Goal: Task Accomplishment & Management: Complete application form

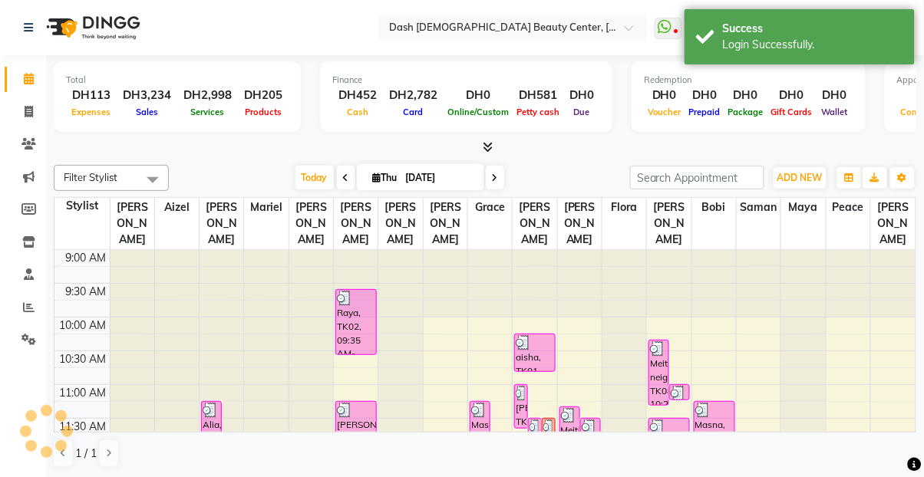
scroll to position [405, 0]
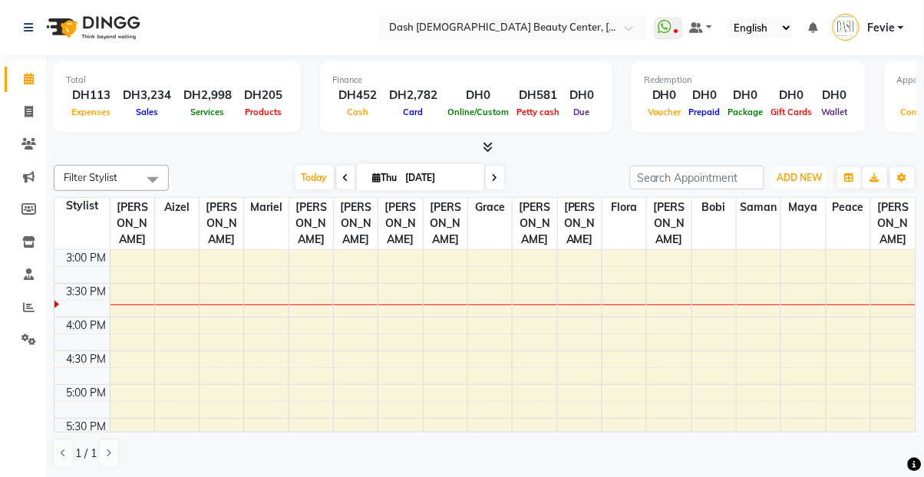
click at [802, 178] on span "ADD NEW" at bounding box center [799, 178] width 45 height 12
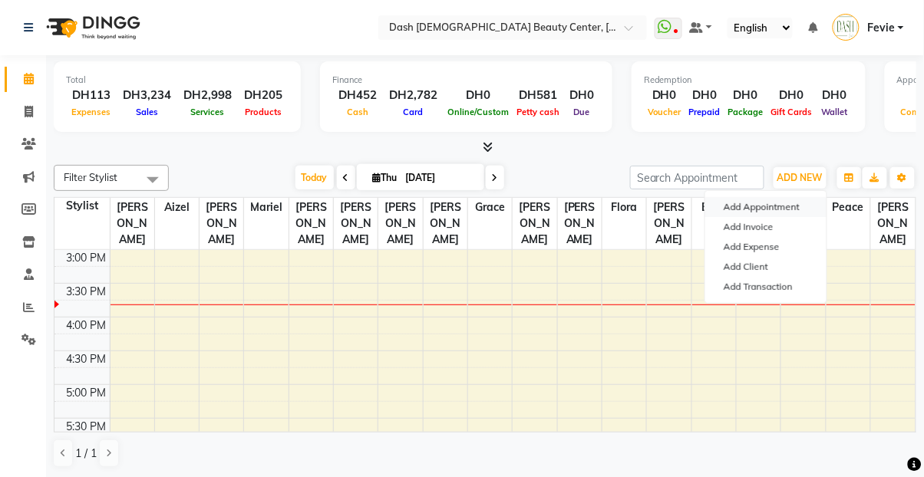
click at [749, 206] on button "Add Appointment" at bounding box center [765, 207] width 121 height 20
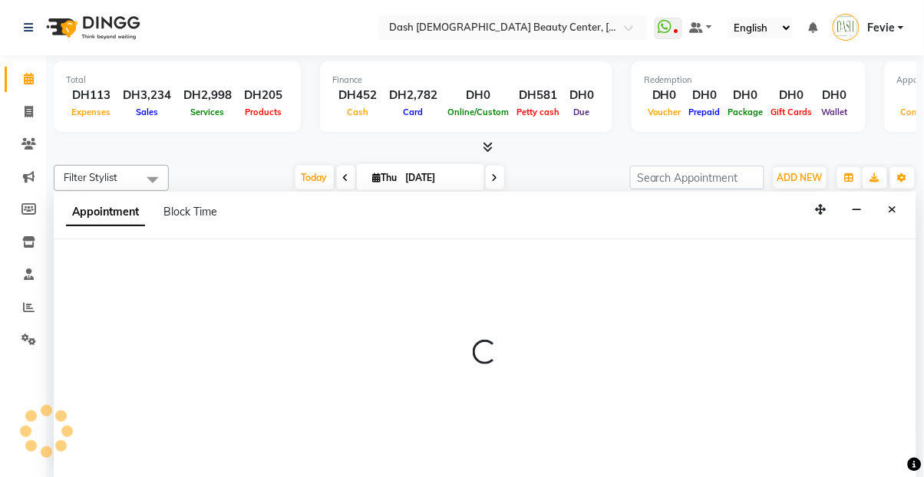
scroll to position [0, 0]
select select "600"
select select "tentative"
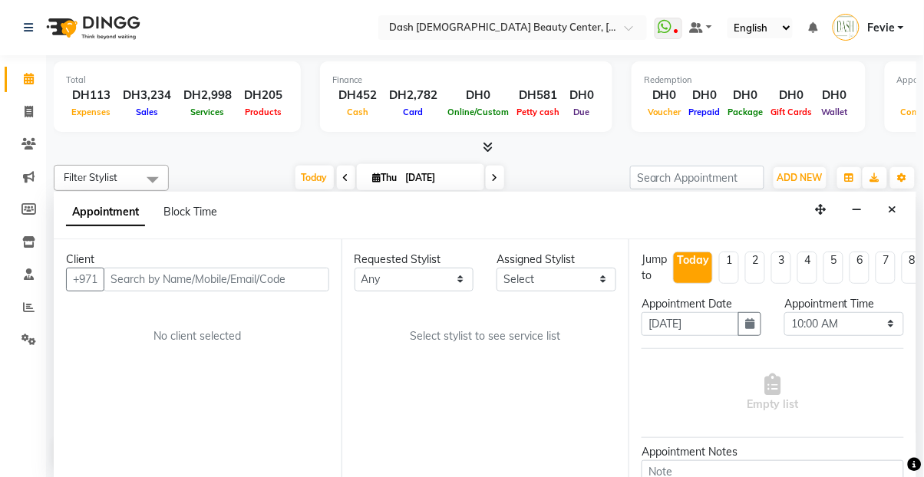
click at [233, 268] on input "text" at bounding box center [217, 280] width 226 height 24
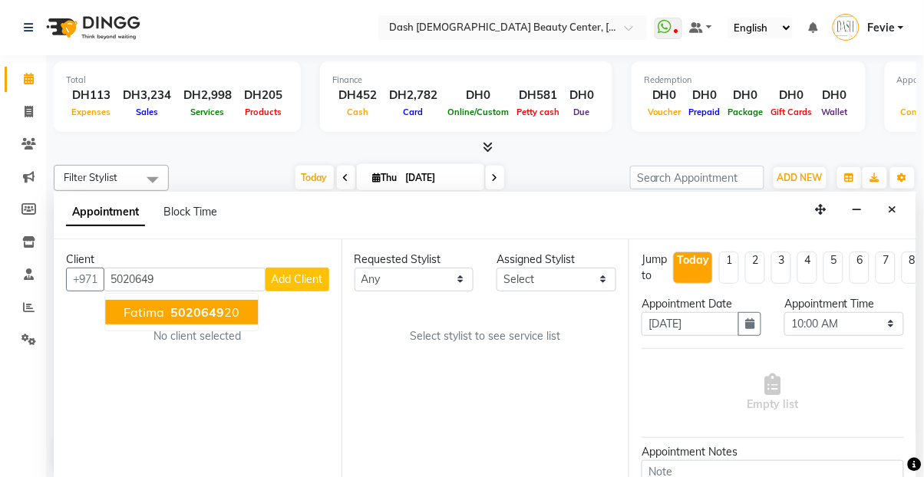
click at [198, 300] on button "Fatima 5020649 20" at bounding box center [181, 312] width 153 height 25
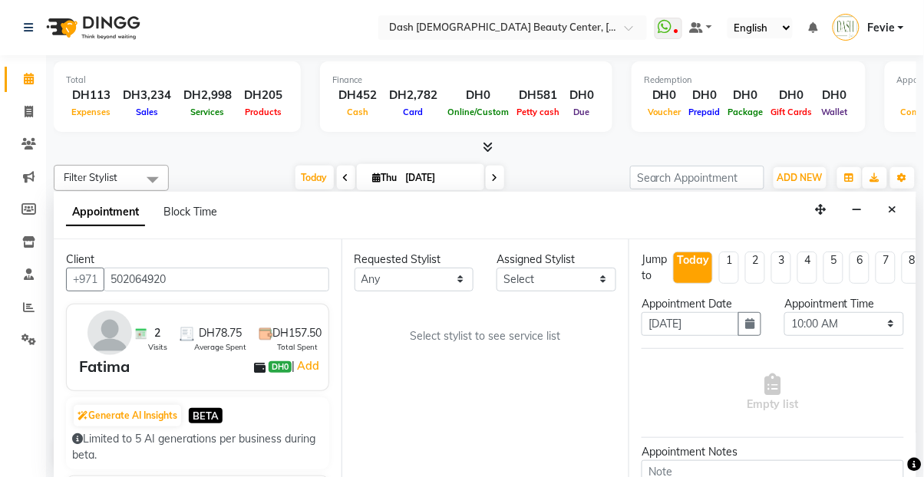
type input "502064920"
click at [546, 268] on select "Select [PERSON_NAME] [PERSON_NAME] [PERSON_NAME] [PERSON_NAME] [PERSON_NAME] [P…" at bounding box center [556, 280] width 120 height 24
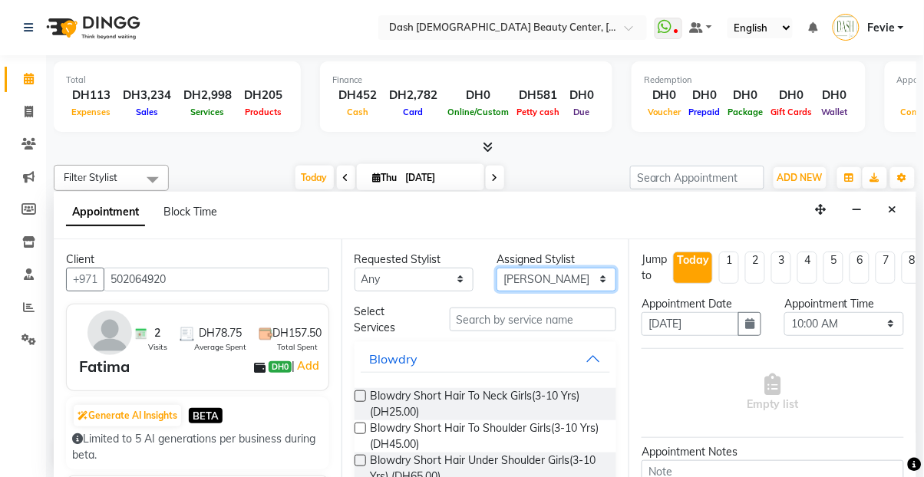
select select "81108"
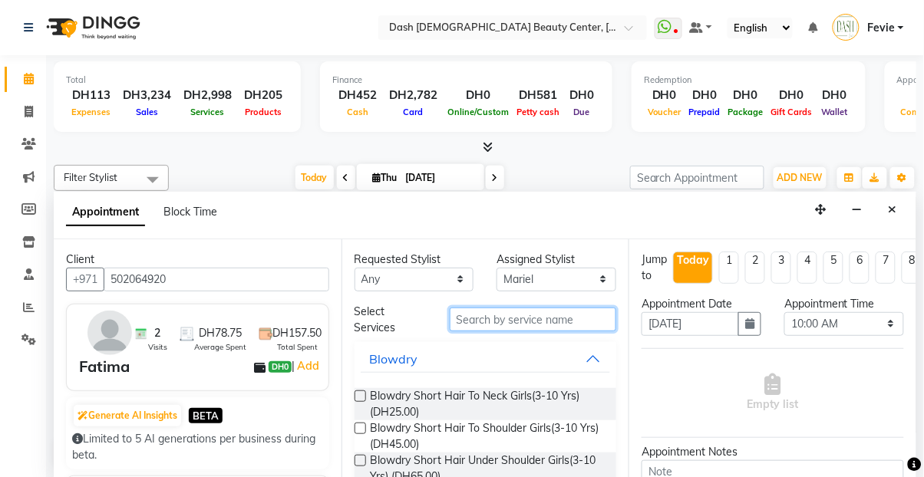
click at [549, 308] on input "text" at bounding box center [532, 320] width 167 height 24
type input "b"
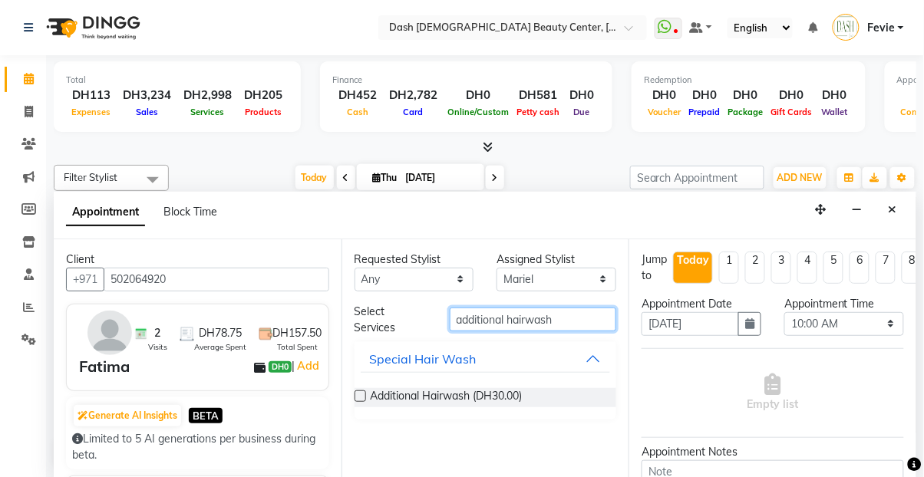
type input "additional hairwash"
click at [360, 390] on label at bounding box center [360, 396] width 12 height 12
click at [360, 393] on input "checkbox" at bounding box center [359, 398] width 10 height 10
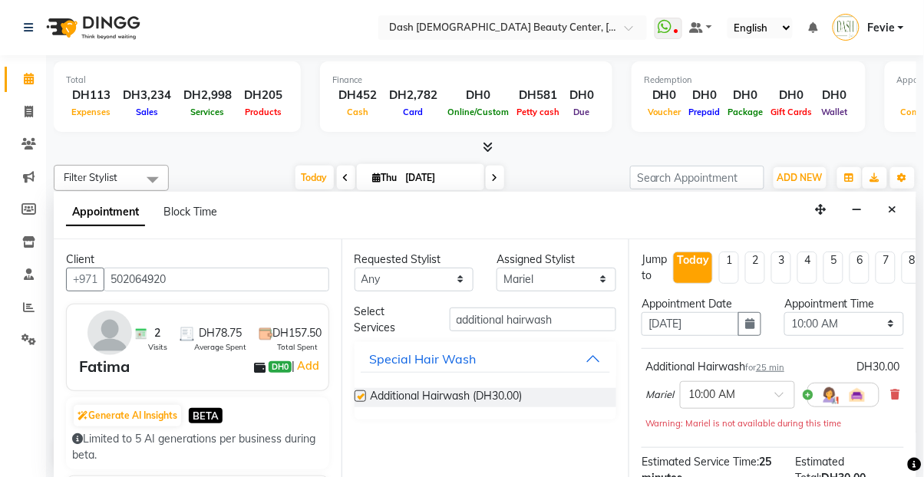
checkbox input "false"
click at [571, 268] on select "Select [PERSON_NAME] [PERSON_NAME] [PERSON_NAME] [PERSON_NAME] [PERSON_NAME] [P…" at bounding box center [556, 280] width 120 height 24
select select "81112"
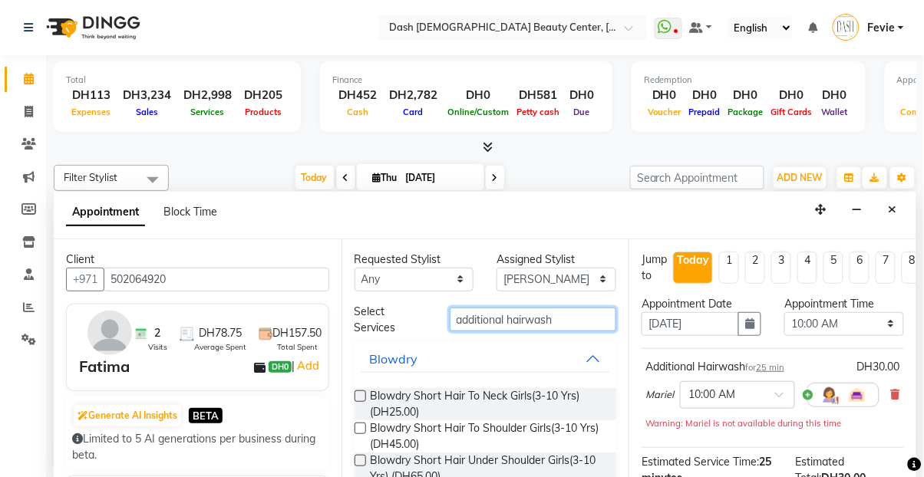
click at [578, 308] on input "additional hairwash" at bounding box center [532, 320] width 167 height 24
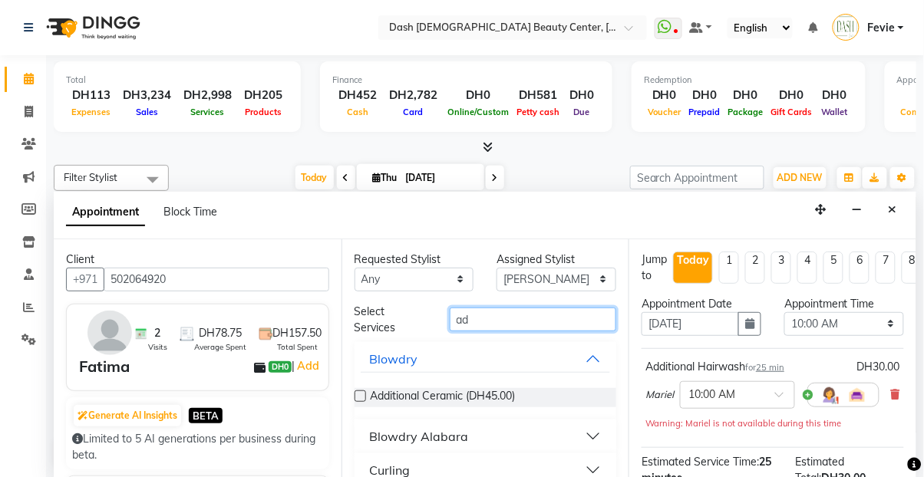
type input "a"
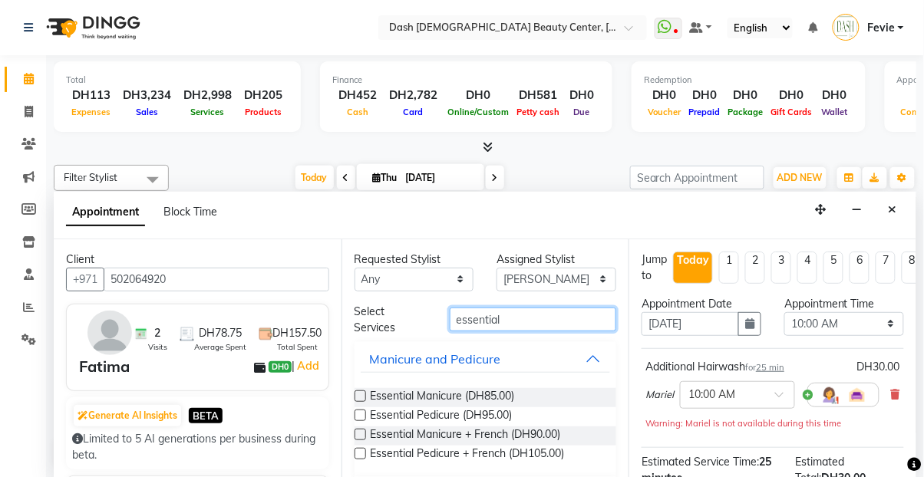
type input "essential"
click at [345, 360] on div "Requested Stylist Any [PERSON_NAME] [PERSON_NAME] [PERSON_NAME] [PERSON_NAME] […" at bounding box center [485, 358] width 288 height 239
click at [360, 390] on label at bounding box center [360, 396] width 12 height 12
click at [360, 393] on input "checkbox" at bounding box center [359, 398] width 10 height 10
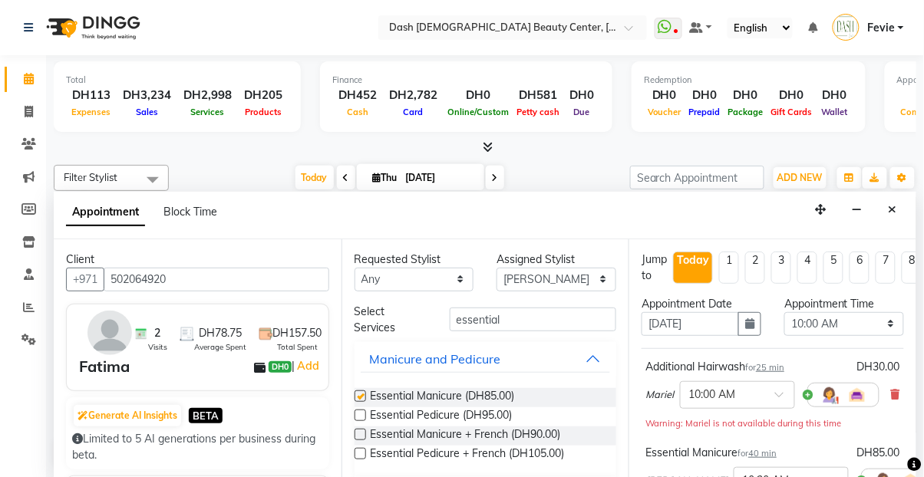
checkbox input "false"
click at [848, 312] on select "Select 10:00 AM 10:15 AM 10:30 AM 10:45 AM 11:00 AM 11:15 AM 11:30 AM 11:45 AM …" at bounding box center [844, 324] width 120 height 24
select select "960"
click at [784, 312] on select "Select 10:00 AM 10:15 AM 10:30 AM 10:45 AM 11:00 AM 11:15 AM 11:30 AM 11:45 AM …" at bounding box center [844, 324] width 120 height 24
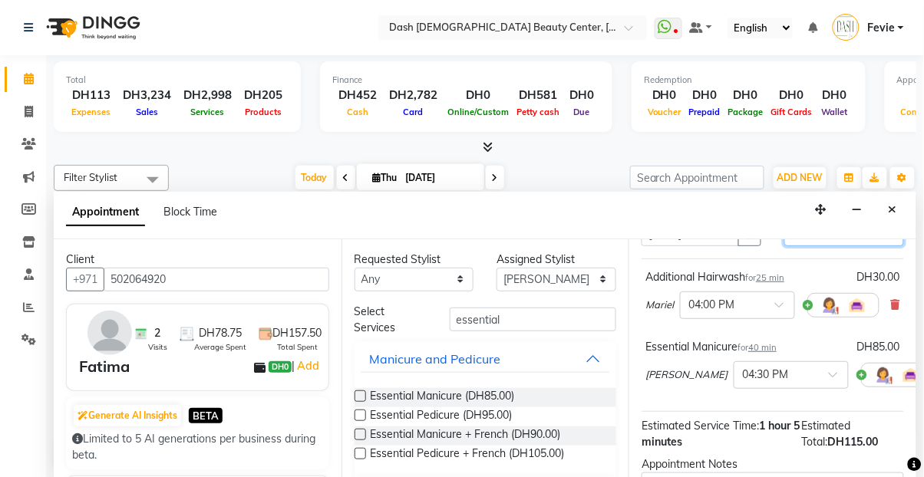
scroll to position [152, 0]
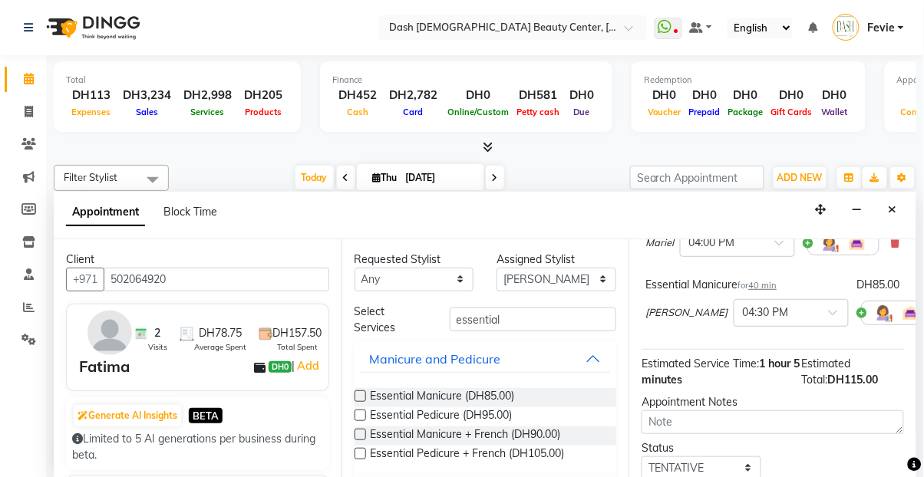
click at [742, 304] on input "text" at bounding box center [776, 312] width 68 height 16
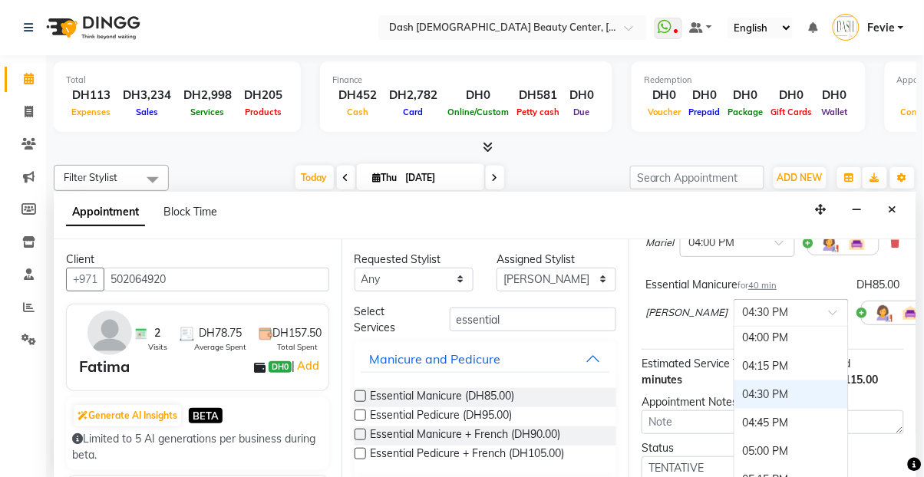
scroll to position [683, 0]
click at [744, 354] on div "04:15 PM" at bounding box center [791, 368] width 114 height 28
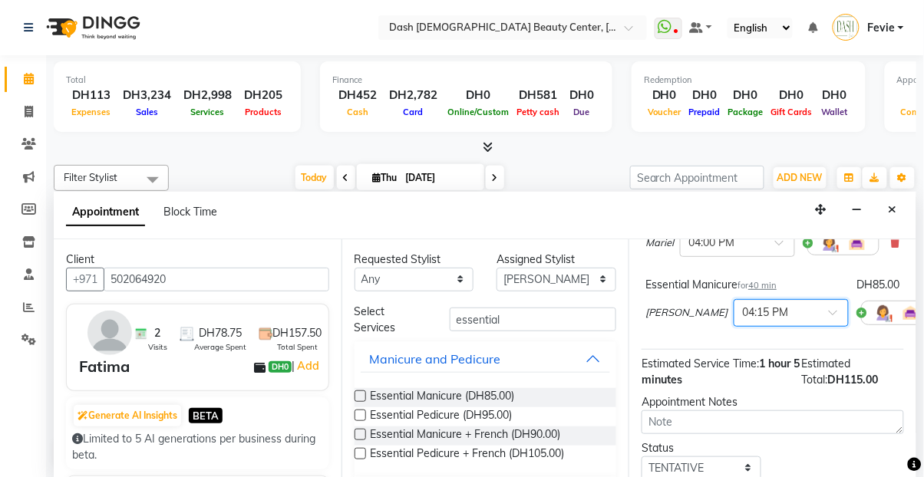
scroll to position [234, 0]
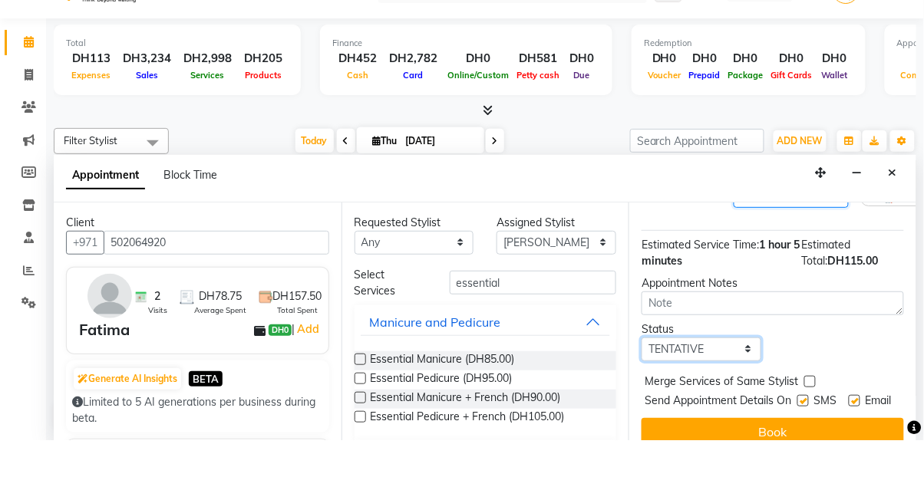
click at [726, 374] on select "Select TENTATIVE CONFIRM CHECK-IN UPCOMING" at bounding box center [701, 386] width 120 height 24
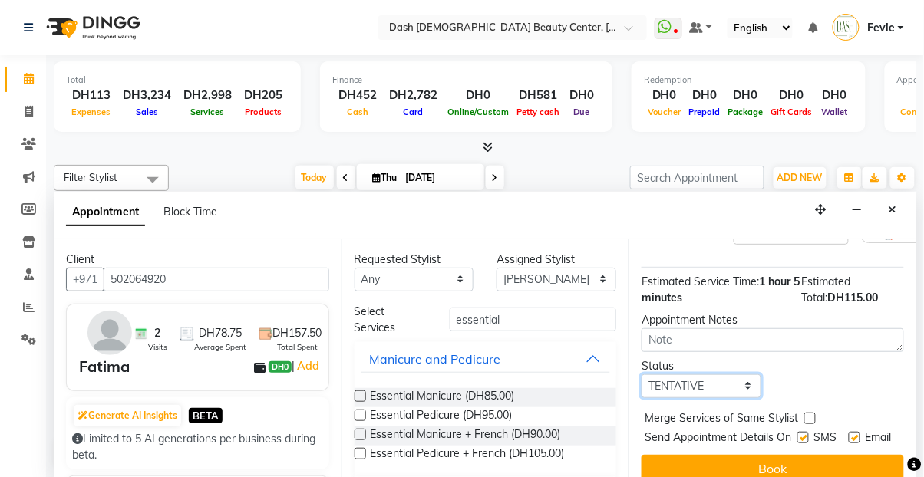
select select "check-in"
click at [641, 374] on select "Select TENTATIVE CONFIRM CHECK-IN UPCOMING" at bounding box center [701, 386] width 120 height 24
click at [809, 413] on label at bounding box center [810, 419] width 12 height 12
click at [809, 415] on input "checkbox" at bounding box center [809, 420] width 10 height 10
checkbox input "true"
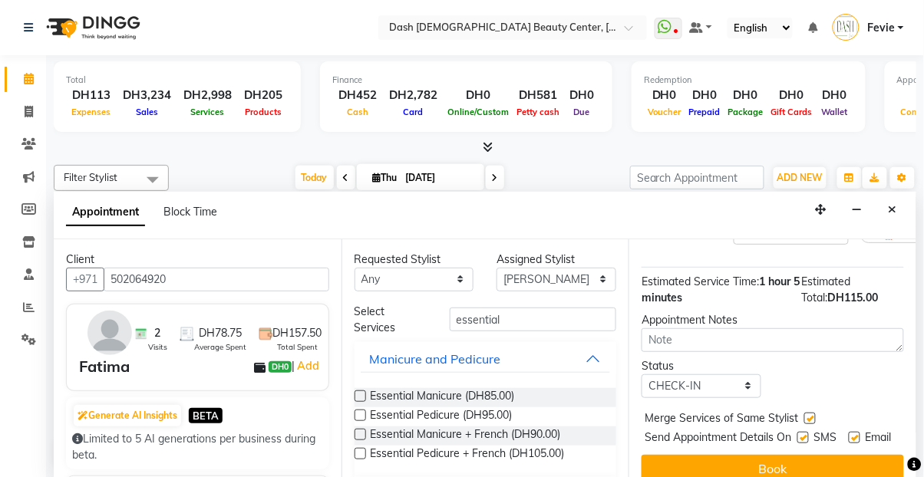
click at [797, 432] on label at bounding box center [803, 438] width 12 height 12
click at [797, 434] on input "checkbox" at bounding box center [802, 439] width 10 height 10
checkbox input "false"
click at [852, 432] on label at bounding box center [854, 438] width 12 height 12
click at [852, 434] on input "checkbox" at bounding box center [853, 439] width 10 height 10
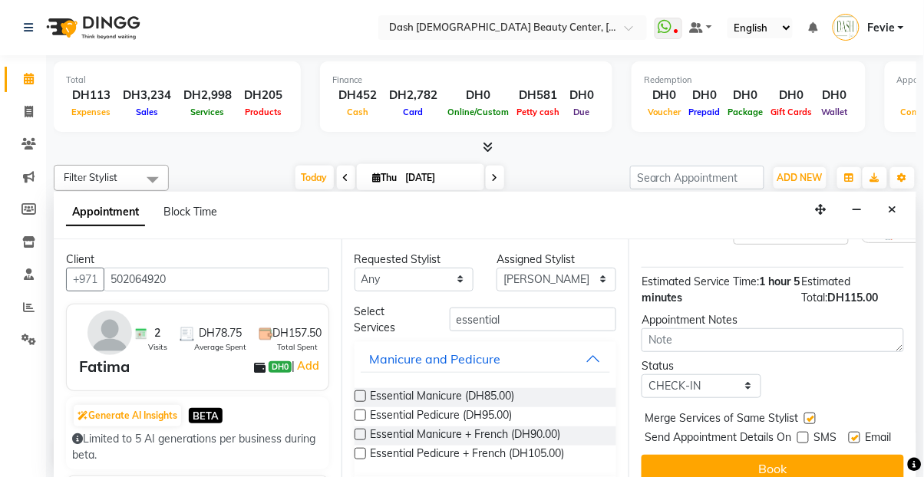
checkbox input "false"
click at [825, 456] on button "Book" at bounding box center [772, 469] width 262 height 28
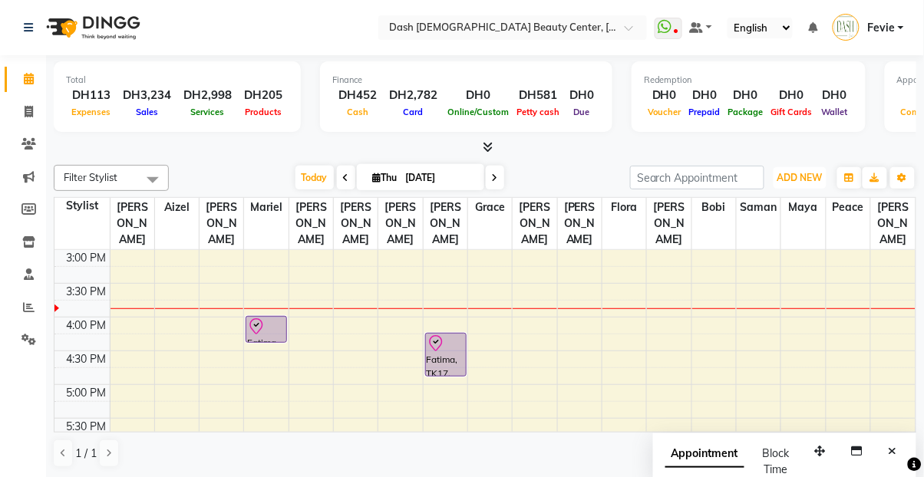
click at [809, 184] on button "ADD NEW Toggle Dropdown" at bounding box center [799, 177] width 53 height 21
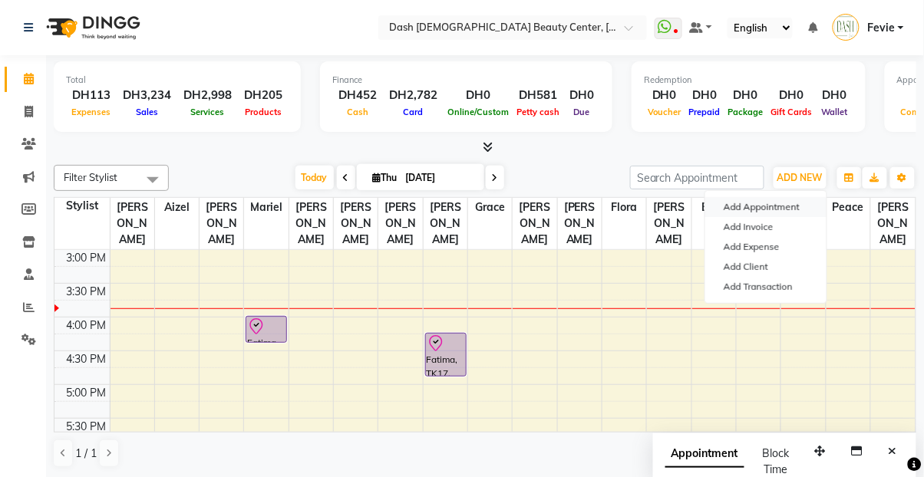
click at [768, 208] on button "Add Appointment" at bounding box center [765, 207] width 121 height 20
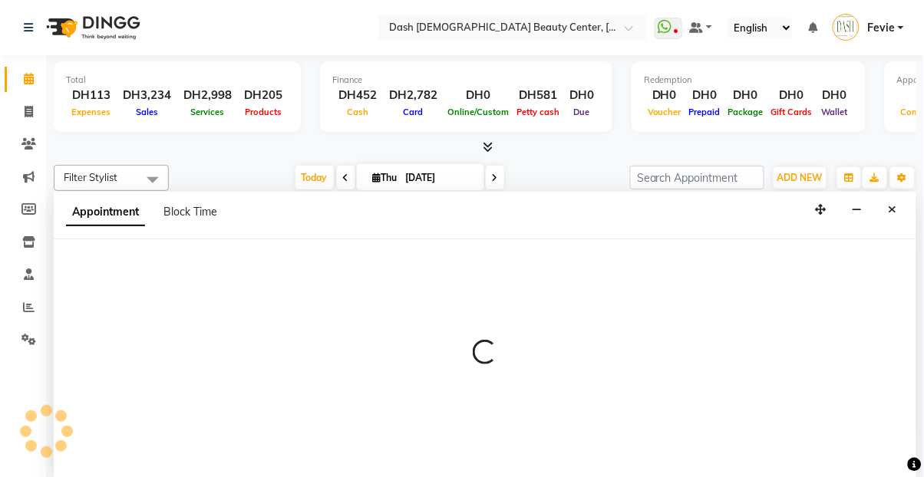
select select "tentative"
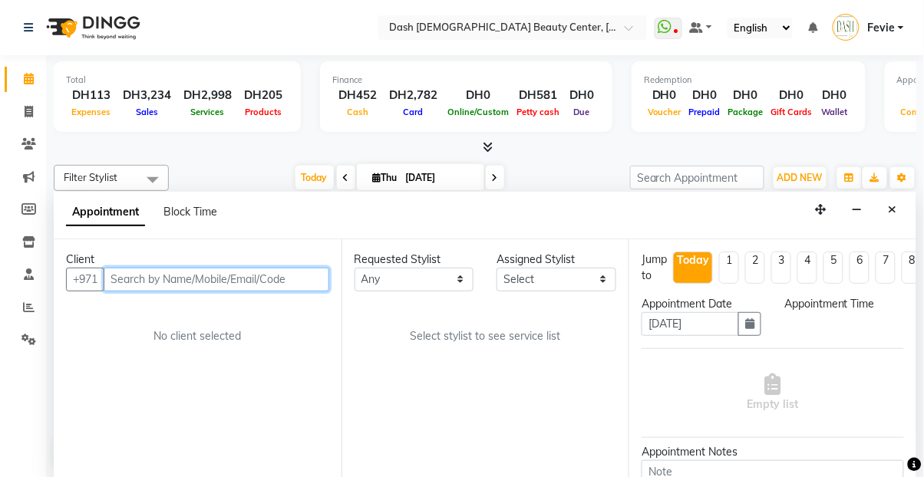
select select "600"
click at [172, 268] on input "text" at bounding box center [217, 280] width 226 height 24
click at [184, 268] on input "text" at bounding box center [217, 280] width 226 height 24
click at [208, 268] on input "text" at bounding box center [217, 280] width 226 height 24
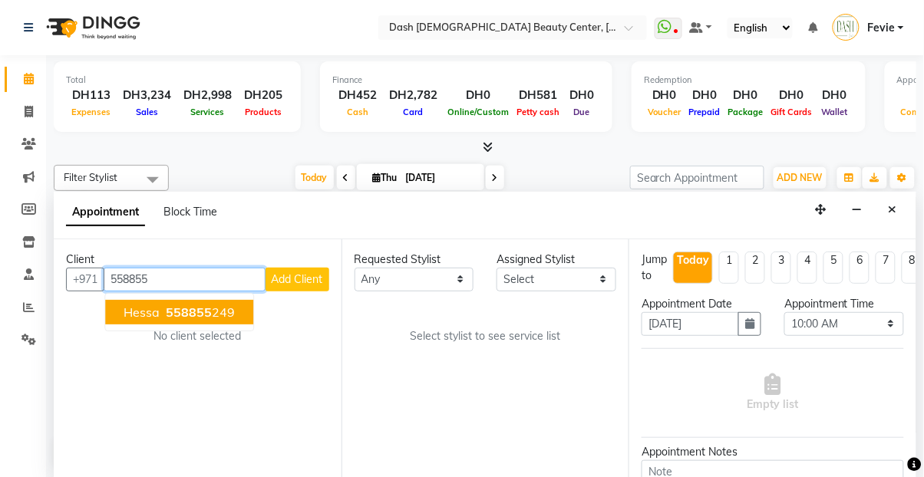
click at [193, 305] on span "558855" at bounding box center [189, 312] width 46 height 15
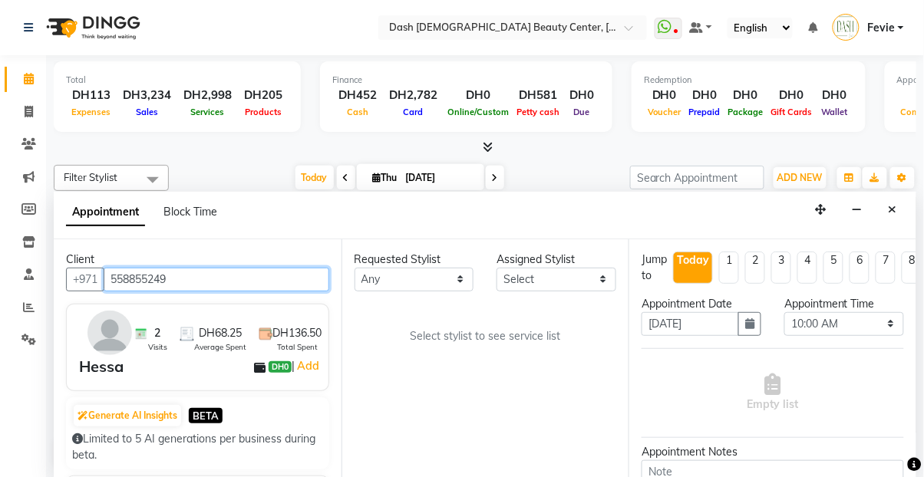
type input "558855249"
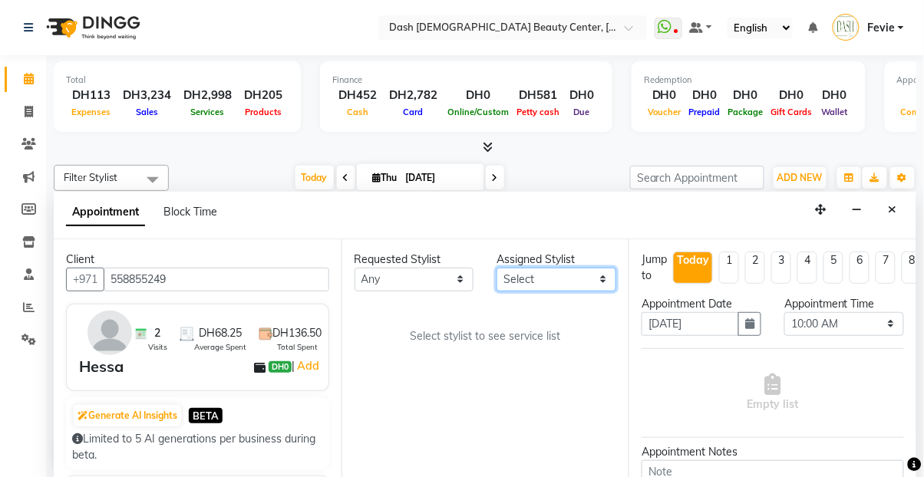
click at [545, 268] on select "Select [PERSON_NAME] [PERSON_NAME] [PERSON_NAME] [PERSON_NAME] [PERSON_NAME] [P…" at bounding box center [556, 280] width 120 height 24
click at [496, 268] on select "Select [PERSON_NAME] [PERSON_NAME] [PERSON_NAME] [PERSON_NAME] [PERSON_NAME] [P…" at bounding box center [556, 280] width 120 height 24
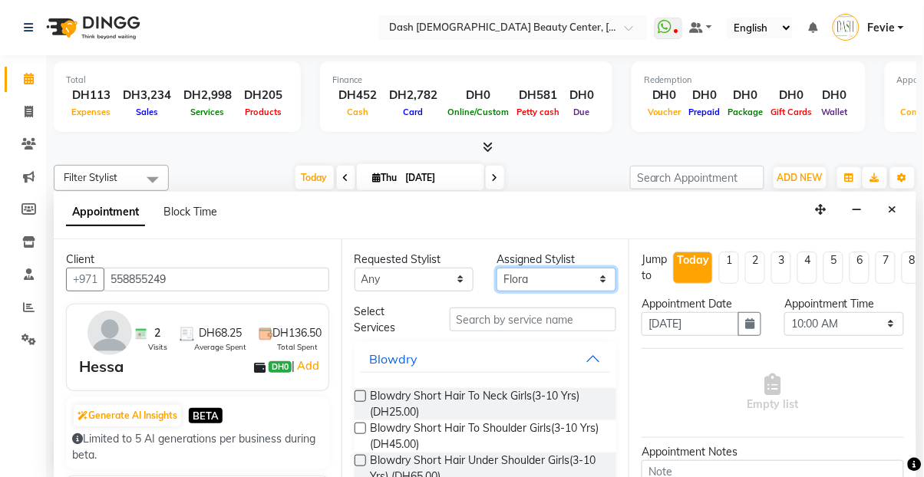
click at [568, 268] on select "Select [PERSON_NAME] [PERSON_NAME] [PERSON_NAME] [PERSON_NAME] [PERSON_NAME] [P…" at bounding box center [556, 280] width 120 height 24
select select "81115"
click at [496, 268] on select "Select [PERSON_NAME] [PERSON_NAME] [PERSON_NAME] [PERSON_NAME] [PERSON_NAME] [P…" at bounding box center [556, 280] width 120 height 24
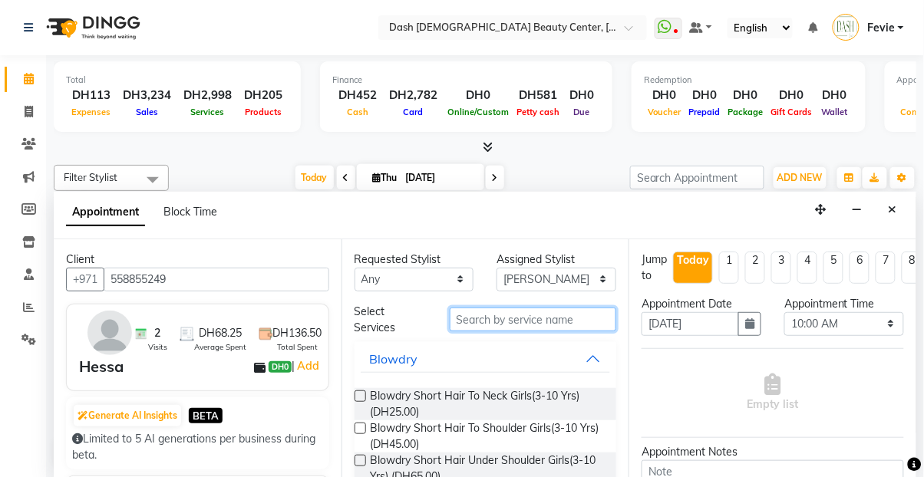
click at [507, 308] on input "text" at bounding box center [532, 320] width 167 height 24
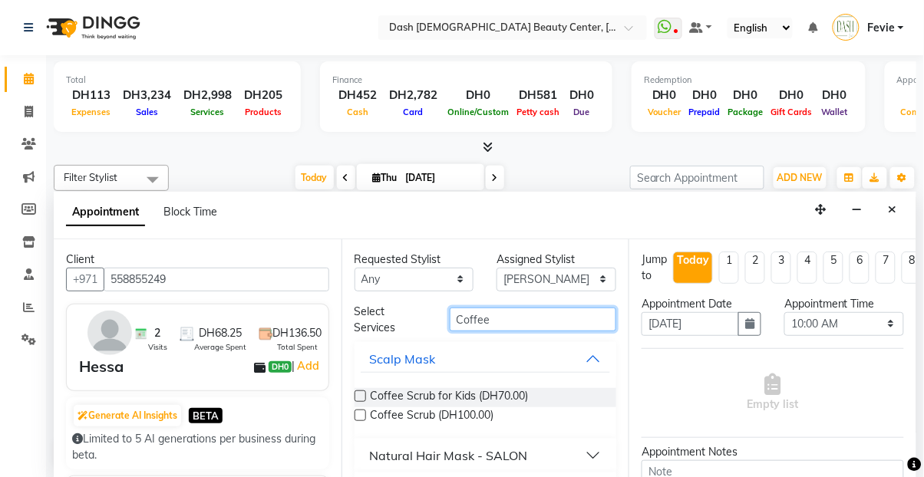
type input "Coffee"
click at [361, 410] on label at bounding box center [360, 416] width 12 height 12
click at [361, 412] on input "checkbox" at bounding box center [359, 417] width 10 height 10
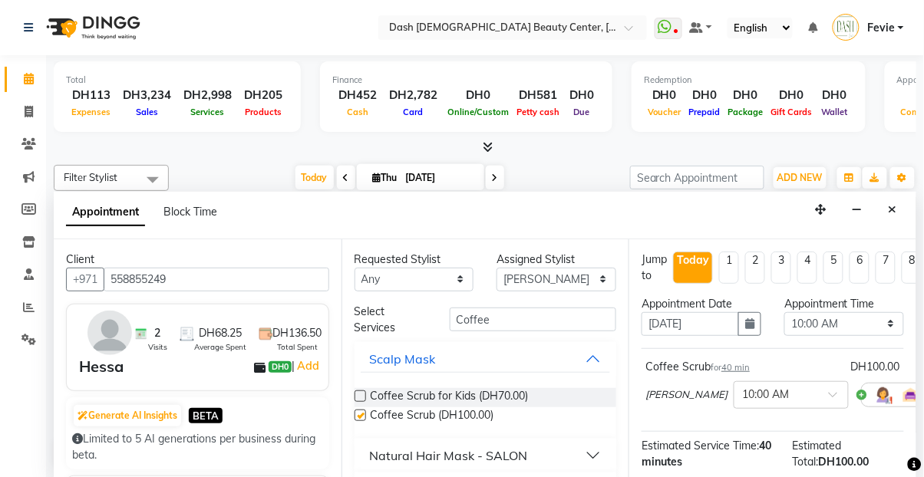
checkbox input "false"
click at [545, 268] on select "Select [PERSON_NAME] [PERSON_NAME] [PERSON_NAME] [PERSON_NAME] [PERSON_NAME] [P…" at bounding box center [556, 280] width 120 height 24
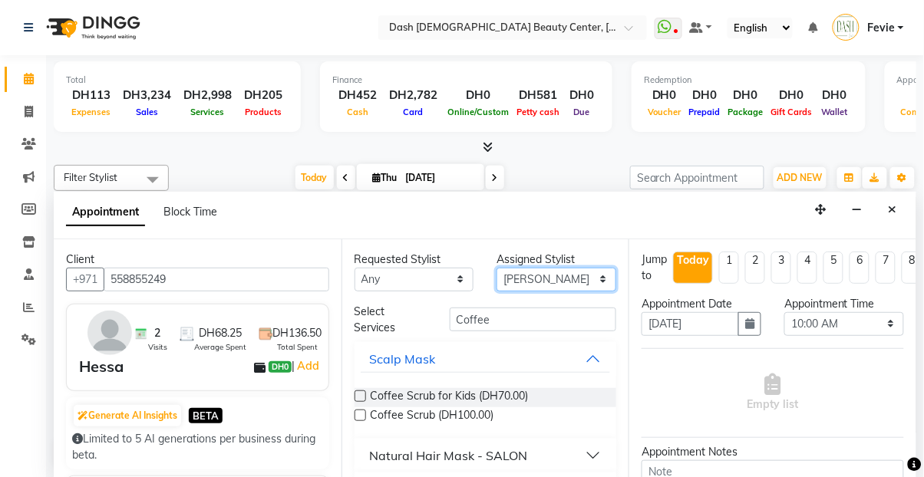
click at [559, 268] on select "Select [PERSON_NAME] [PERSON_NAME] [PERSON_NAME] [PERSON_NAME] [PERSON_NAME] [P…" at bounding box center [556, 280] width 120 height 24
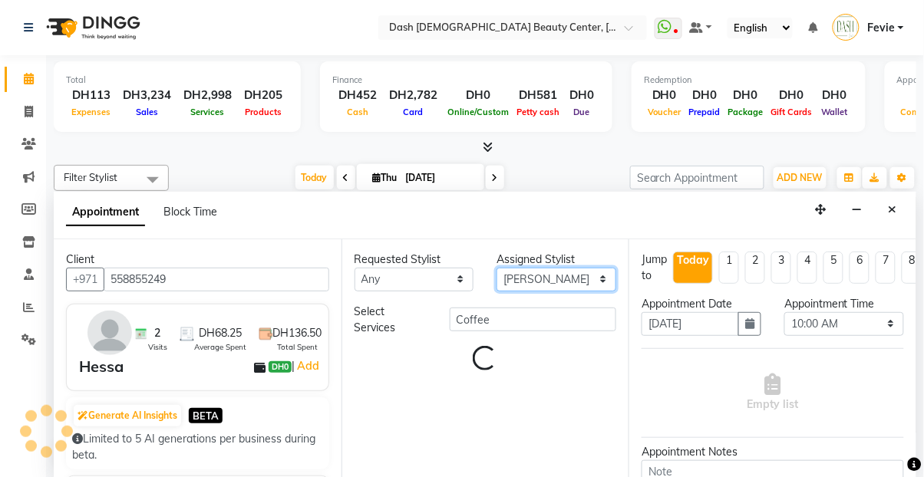
select select "81110"
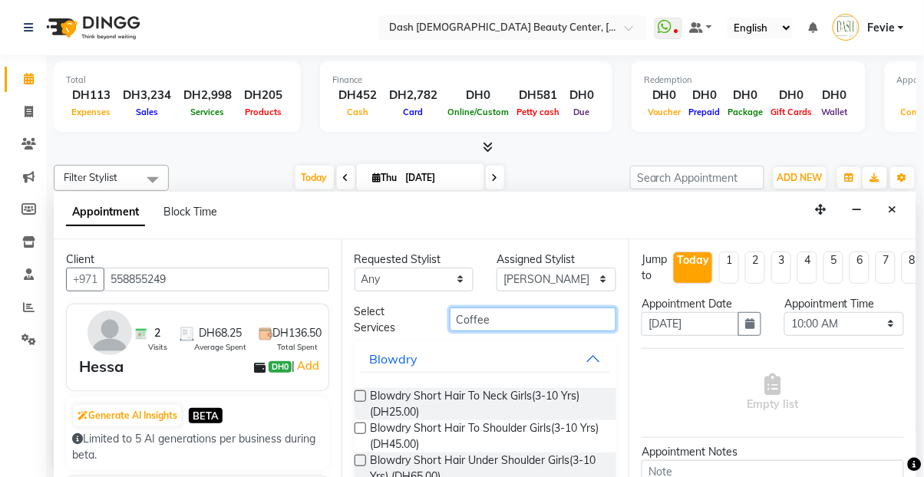
click at [568, 308] on input "Coffee" at bounding box center [532, 320] width 167 height 24
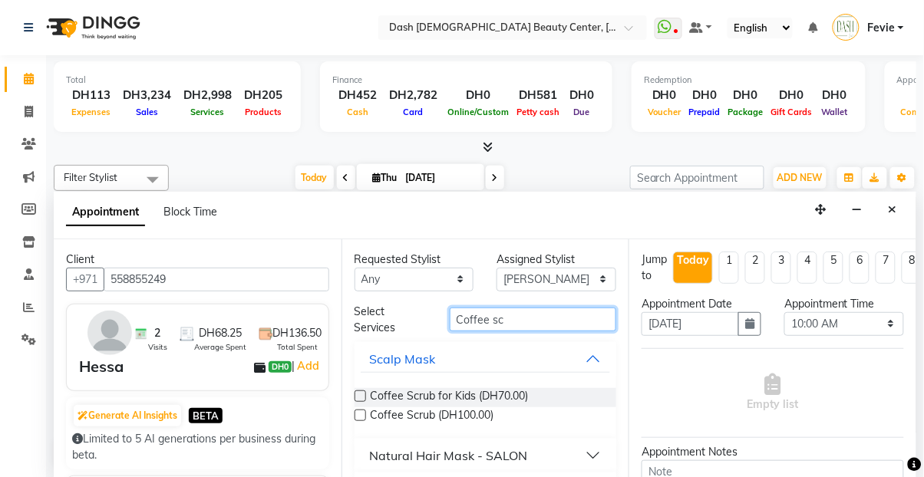
type input "Coffee sc"
click at [361, 410] on label at bounding box center [360, 416] width 12 height 12
click at [361, 412] on input "checkbox" at bounding box center [359, 417] width 10 height 10
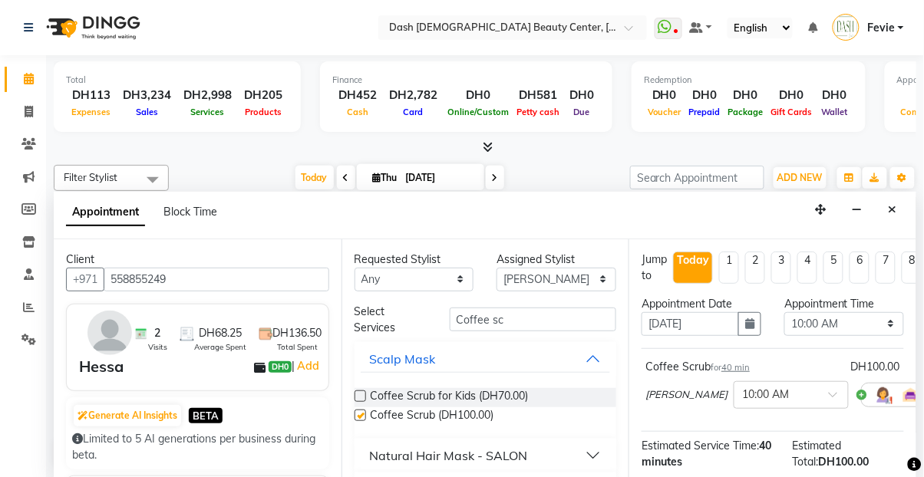
checkbox input "false"
click at [854, 312] on select "Select 10:00 AM 10:15 AM 10:30 AM 10:45 AM 11:00 AM 11:15 AM 11:30 AM 11:45 AM …" at bounding box center [844, 324] width 120 height 24
select select "960"
click at [784, 312] on select "Select 10:00 AM 10:15 AM 10:30 AM 10:45 AM 11:00 AM 11:15 AM 11:30 AM 11:45 AM …" at bounding box center [844, 324] width 120 height 24
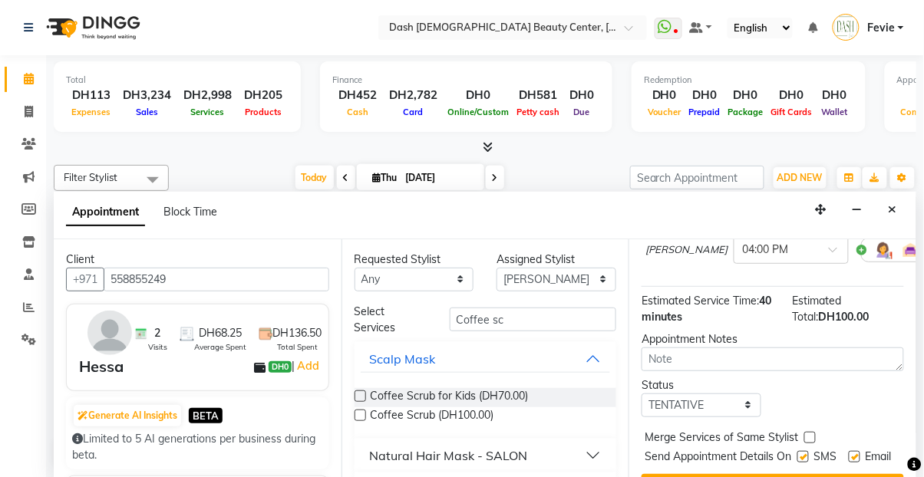
scroll to position [151, 0]
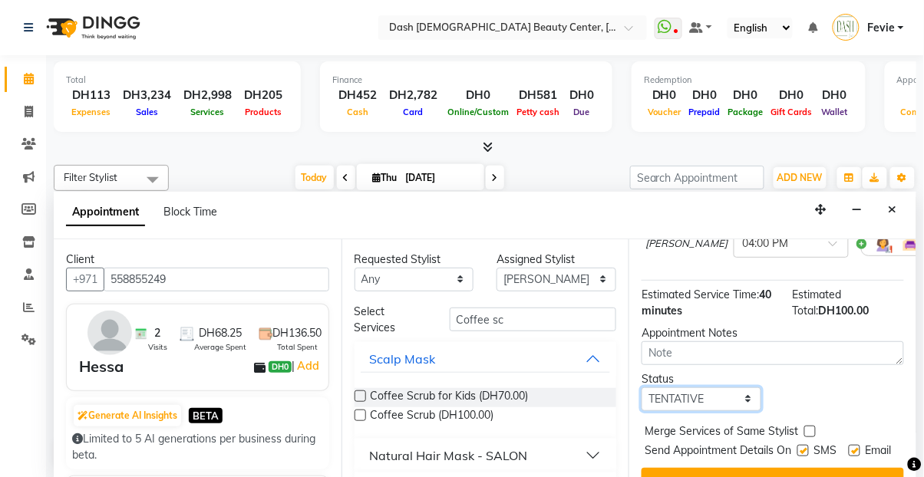
click at [734, 387] on select "Select TENTATIVE CONFIRM CHECK-IN UPCOMING" at bounding box center [701, 399] width 120 height 24
select select "check-in"
click at [641, 387] on select "Select TENTATIVE CONFIRM CHECK-IN UPCOMING" at bounding box center [701, 399] width 120 height 24
click at [806, 426] on label at bounding box center [810, 432] width 12 height 12
click at [806, 428] on input "checkbox" at bounding box center [809, 433] width 10 height 10
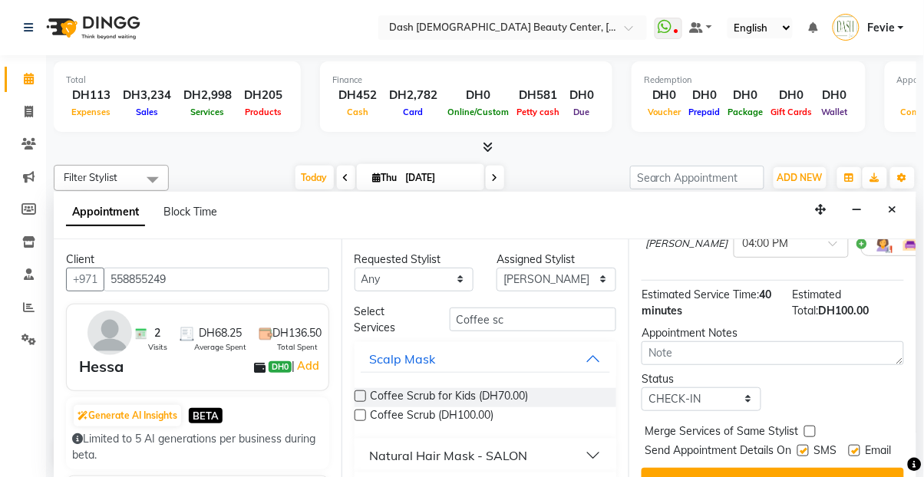
checkbox input "true"
click at [797, 445] on label at bounding box center [803, 451] width 12 height 12
click at [797, 447] on input "checkbox" at bounding box center [802, 452] width 10 height 10
checkbox input "false"
click at [849, 445] on label at bounding box center [854, 451] width 12 height 12
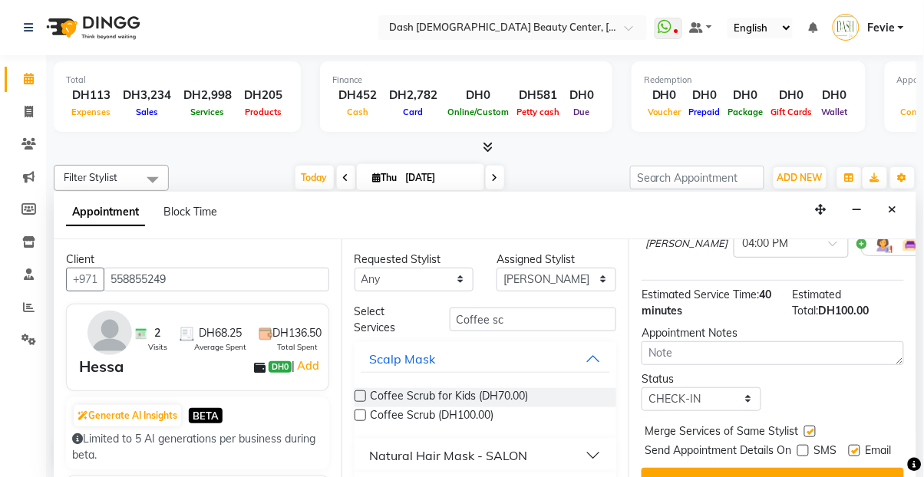
click at [849, 447] on input "checkbox" at bounding box center [853, 452] width 10 height 10
checkbox input "false"
click at [826, 468] on button "Book" at bounding box center [772, 482] width 262 height 28
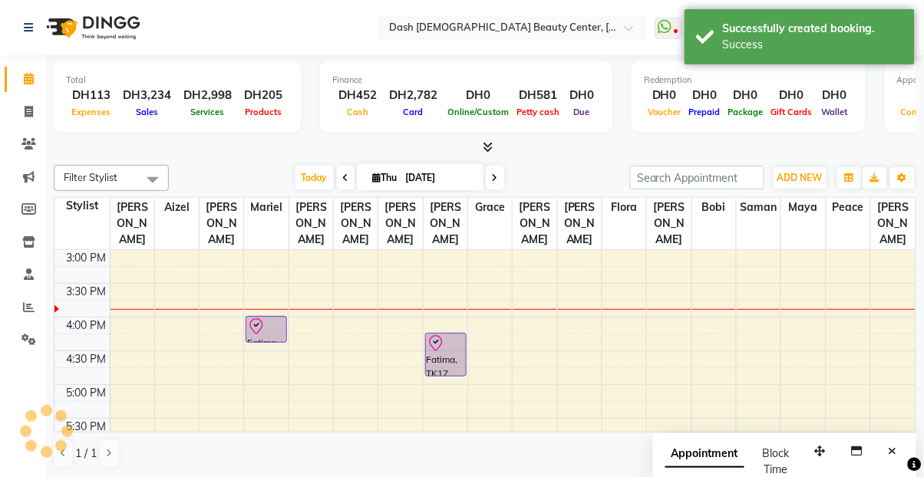
scroll to position [0, 0]
